Goal: Check status

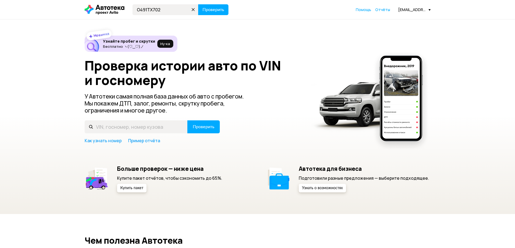
type input "О491ТХ702"
click at [198, 4] on button "Проверить" at bounding box center [213, 9] width 30 height 11
click at [147, 12] on input "text" at bounding box center [165, 9] width 66 height 11
click at [208, 6] on button "Проверить" at bounding box center [213, 9] width 30 height 11
click at [189, 9] on input "text" at bounding box center [165, 9] width 66 height 11
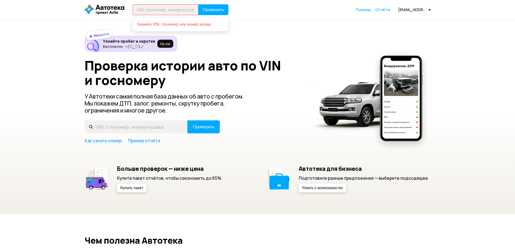
click at [283, 32] on div "Новинка Узнайте пробег и скрутки Бесплатно ヽ(♡‿♡)ノ Ну‑ка Проверка истории авто …" at bounding box center [257, 116] width 515 height 195
click at [156, 9] on input "text" at bounding box center [165, 9] width 66 height 11
click at [292, 44] on div "Новинка Узнайте пробег и скрутки Бесплатно ヽ(♡‿♡)ノ Ну‑ка Проверка истории авто …" at bounding box center [258, 114] width 346 height 157
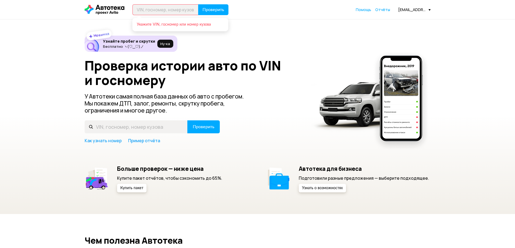
click at [292, 44] on div "Новинка Узнайте пробег и скрутки Бесплатно ヽ(♡‿♡)ノ Ну‑ка Проверка истории авто …" at bounding box center [258, 114] width 346 height 157
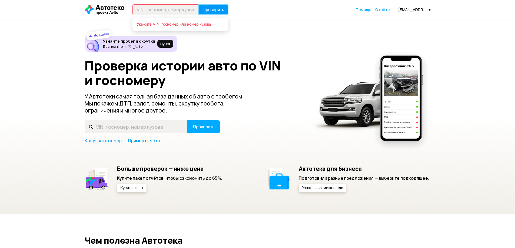
click at [206, 5] on button "Проверить" at bounding box center [213, 9] width 30 height 11
click at [174, 5] on input "text" at bounding box center [165, 9] width 66 height 11
click at [172, 7] on input "text" at bounding box center [165, 9] width 66 height 11
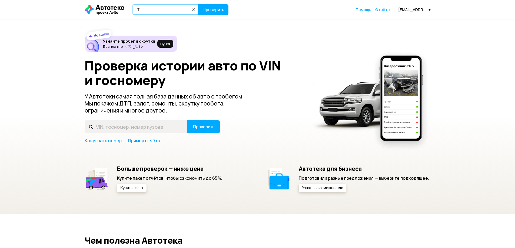
type input "Т"
click at [193, 10] on icon at bounding box center [193, 10] width 8 height 8
click at [170, 9] on input "text" at bounding box center [165, 9] width 66 height 11
type input "[VEHICLE_IDENTIFICATION_NUMBER]"
click at [209, 8] on span "Проверить" at bounding box center [213, 10] width 22 height 4
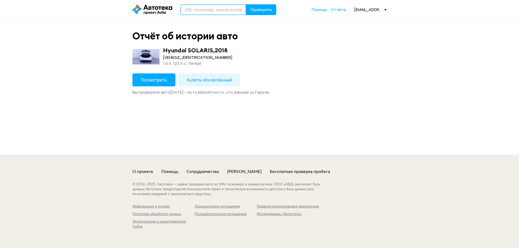
click at [202, 11] on input "text" at bounding box center [213, 9] width 66 height 11
type input "О491ТХ702"
click at [246, 4] on button "Проверить" at bounding box center [261, 9] width 30 height 11
